Goal: Navigation & Orientation: Find specific page/section

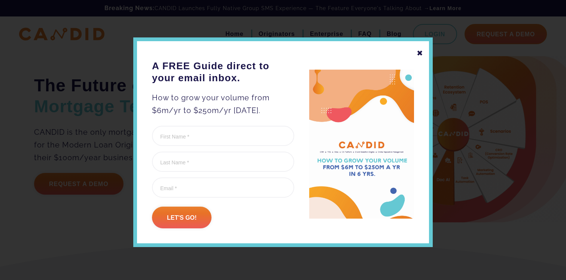
click at [423, 54] on div "✖" at bounding box center [420, 53] width 7 height 13
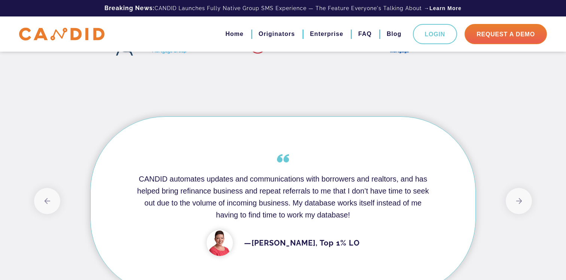
scroll to position [577, 0]
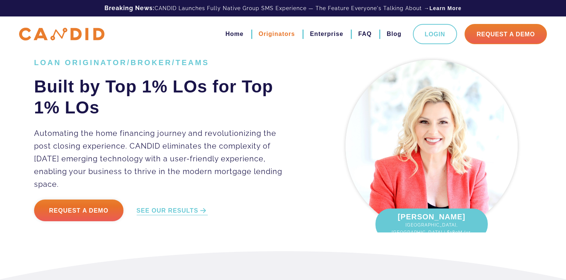
click at [277, 34] on link "Originators" at bounding box center [277, 34] width 36 height 13
click at [238, 41] on ul "Home Originators Enterprise FAQ Blog Login Request A Demo" at bounding box center [378, 34] width 336 height 20
click at [238, 40] on link "Home" at bounding box center [234, 34] width 18 height 13
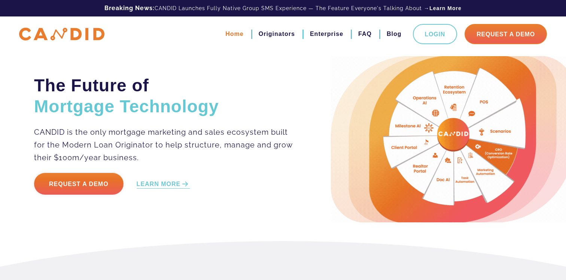
click at [230, 34] on link "Home" at bounding box center [234, 34] width 18 height 13
click at [330, 37] on link "Enterprise" at bounding box center [326, 34] width 33 height 13
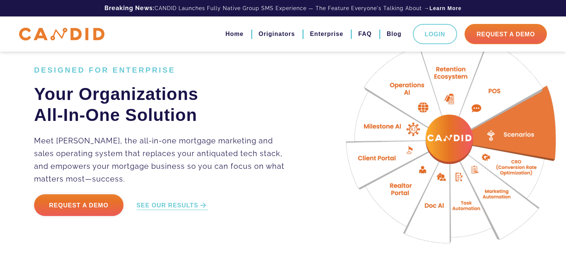
scroll to position [45, 0]
